Goal: Task Accomplishment & Management: Use online tool/utility

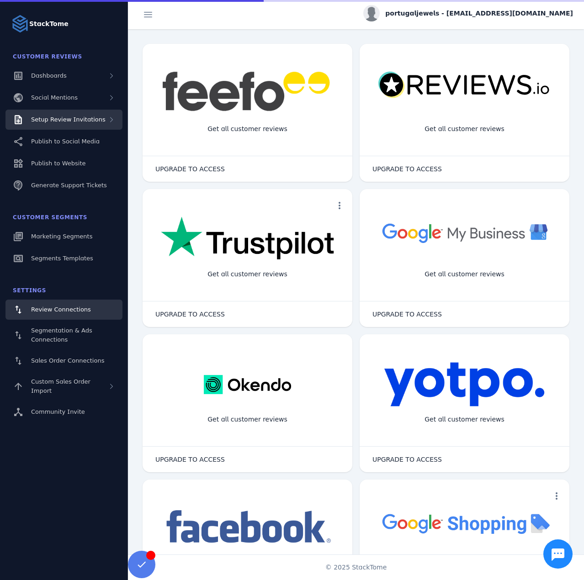
click at [94, 122] on span "Setup Review Invitations" at bounding box center [68, 119] width 74 height 7
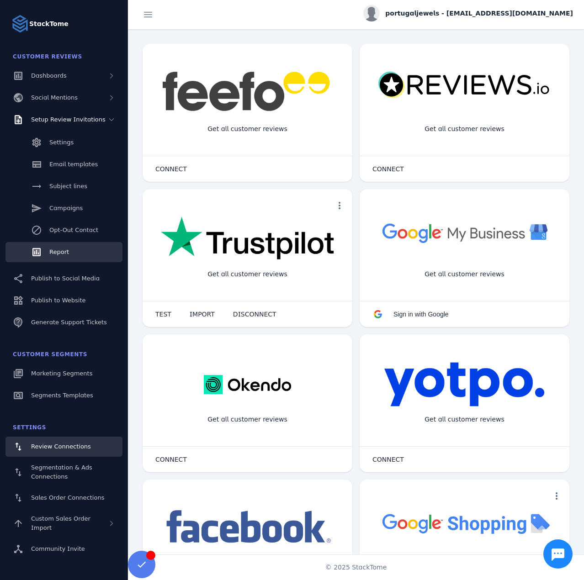
click at [68, 258] on link "Report" at bounding box center [63, 252] width 117 height 20
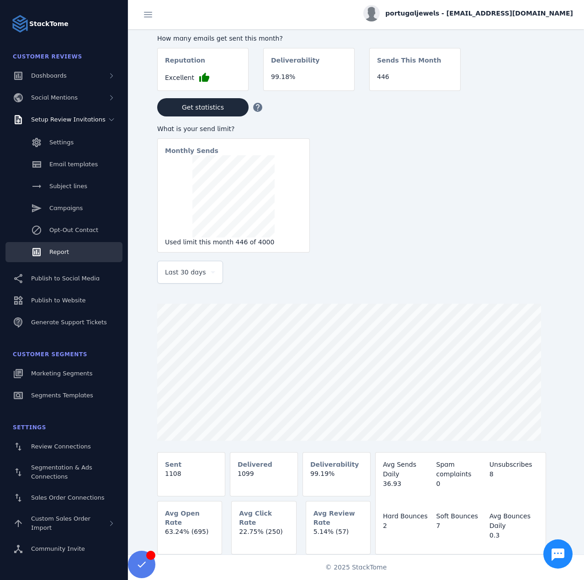
click at [176, 286] on div at bounding box center [190, 288] width 66 height 9
click at [172, 278] on span "Last 30 days" at bounding box center [185, 272] width 41 height 11
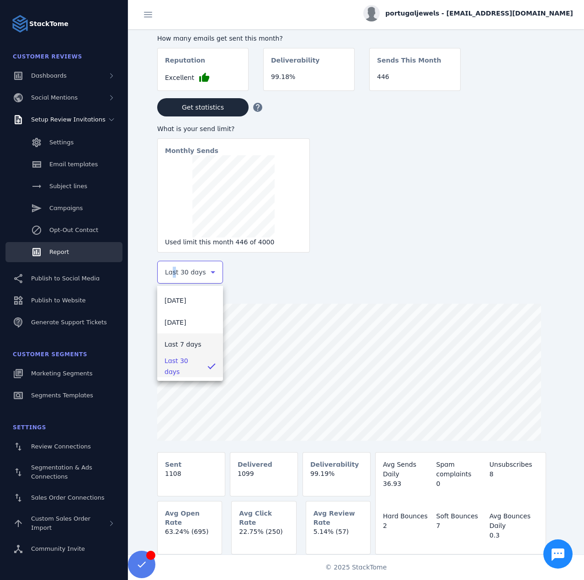
click at [179, 337] on mat-option "Last 7 days" at bounding box center [190, 345] width 66 height 22
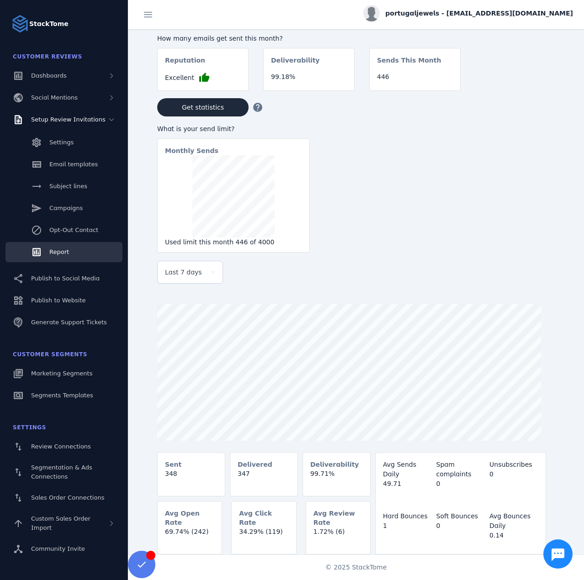
click at [534, 9] on span "portugaljewels - [EMAIL_ADDRESS][DOMAIN_NAME]" at bounding box center [479, 14] width 188 height 10
click at [546, 90] on span "Sign out" at bounding box center [544, 88] width 26 height 11
